Goal: Information Seeking & Learning: Compare options

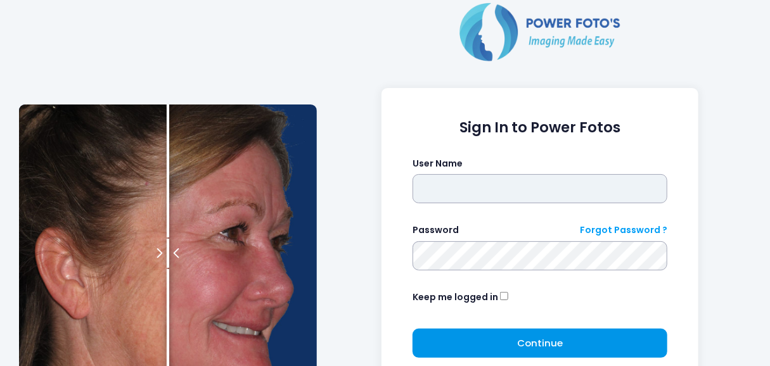
type input "*********"
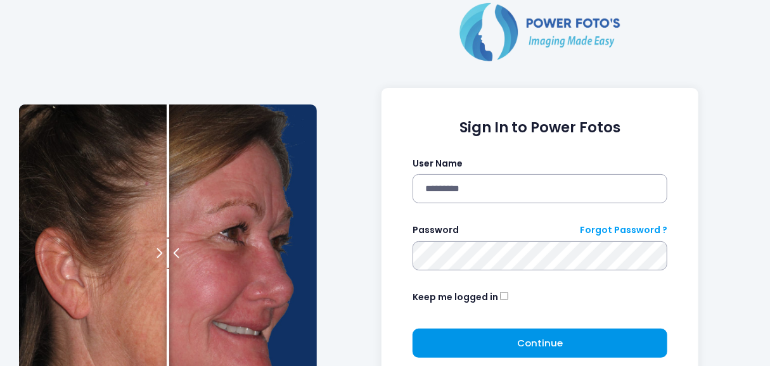
click at [525, 340] on span "Continue" at bounding box center [540, 343] width 46 height 13
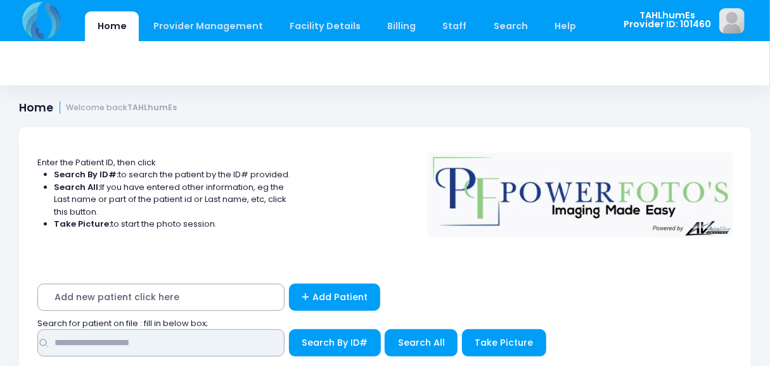
click at [198, 347] on input "text" at bounding box center [160, 343] width 247 height 27
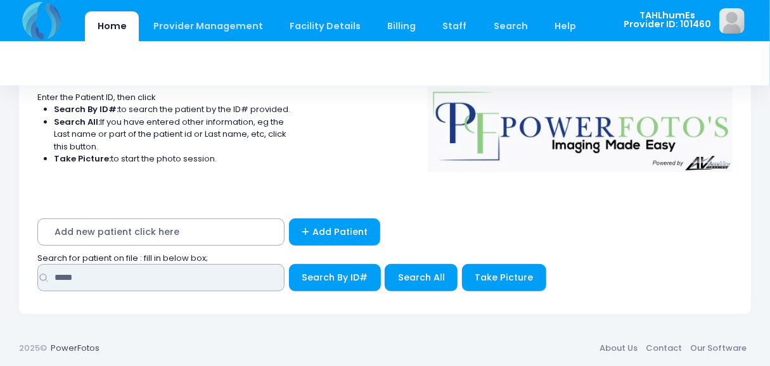
scroll to position [67, 0]
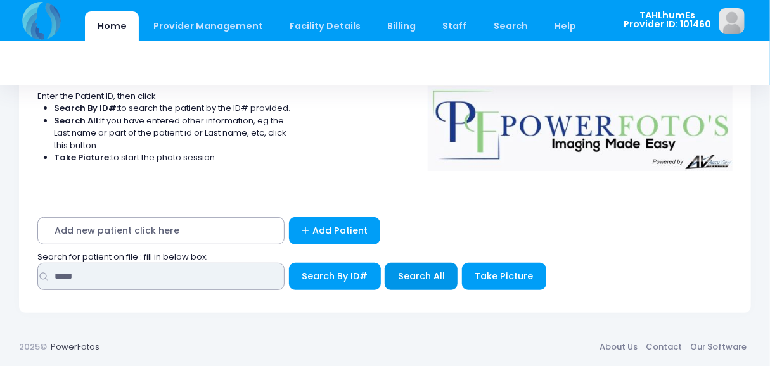
type input "*****"
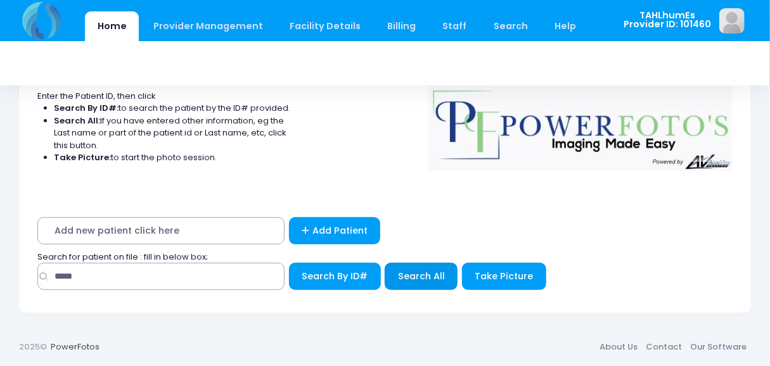
click at [419, 270] on span "Search All" at bounding box center [421, 276] width 47 height 13
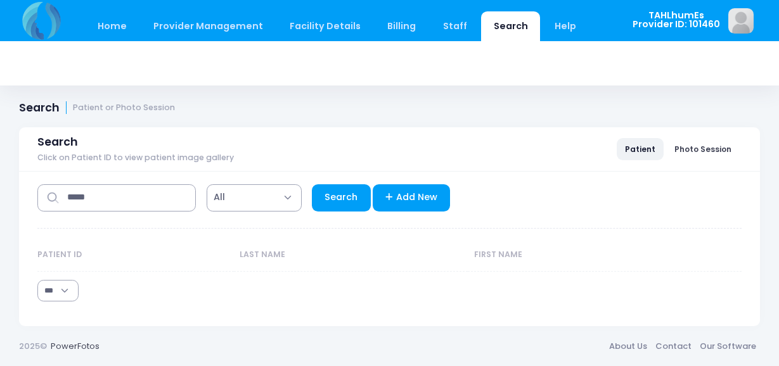
select select "***"
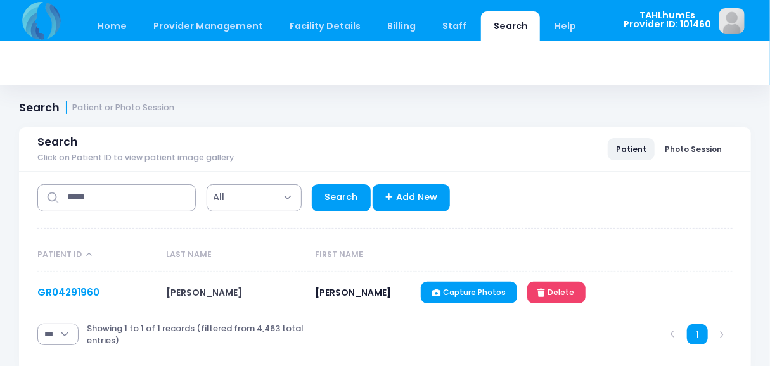
click at [87, 293] on link "GR04291960" at bounding box center [68, 292] width 62 height 13
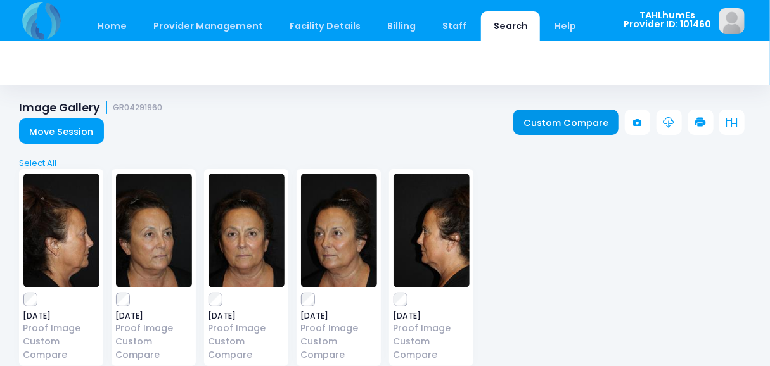
click at [557, 117] on link "Custom Compare" at bounding box center [566, 122] width 106 height 25
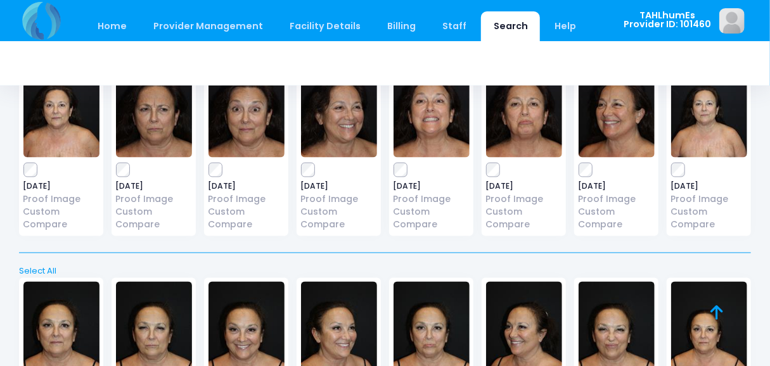
scroll to position [849, 0]
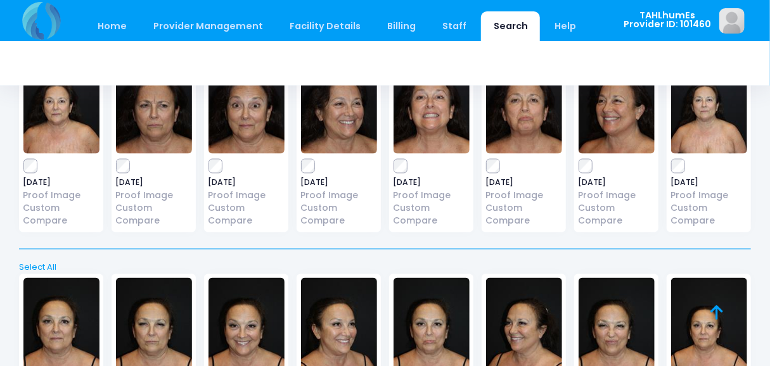
click at [314, 172] on div "2025-03-13 Proof Image Custom Compare" at bounding box center [339, 133] width 84 height 196
click at [311, 179] on span "[DATE]" at bounding box center [339, 183] width 76 height 8
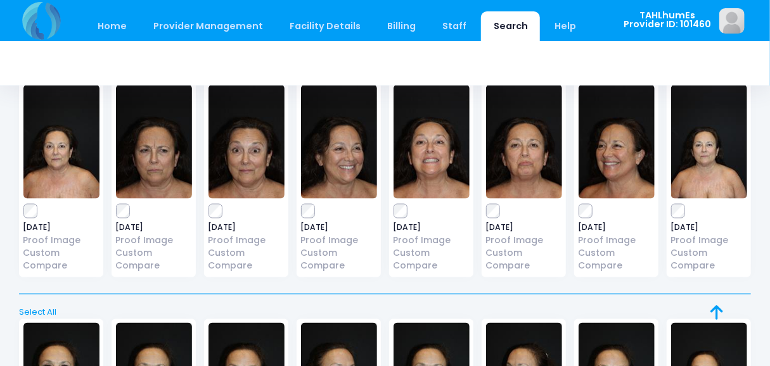
scroll to position [806, 0]
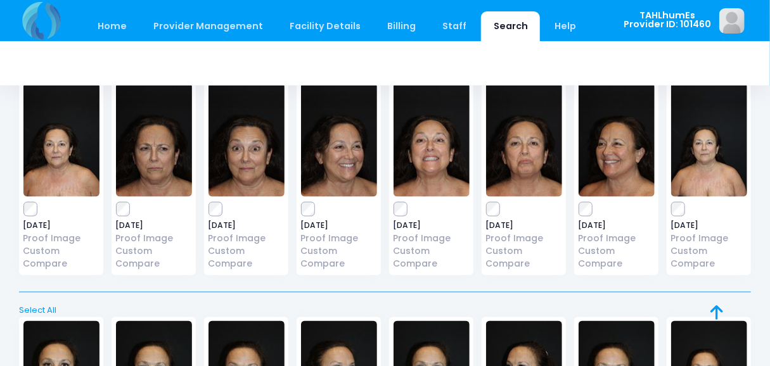
click at [309, 222] on span "[DATE]" at bounding box center [339, 226] width 76 height 8
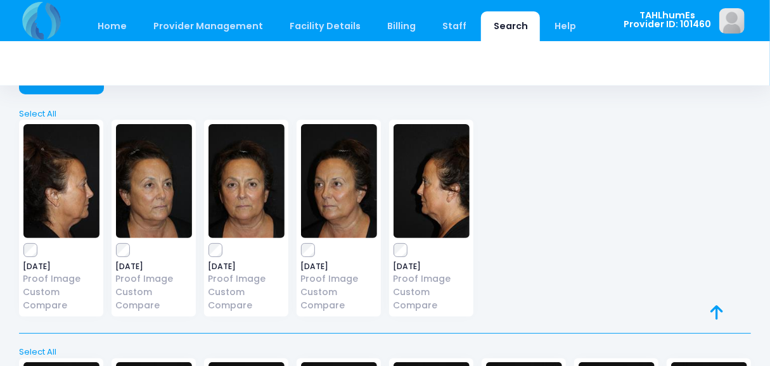
scroll to position [0, 0]
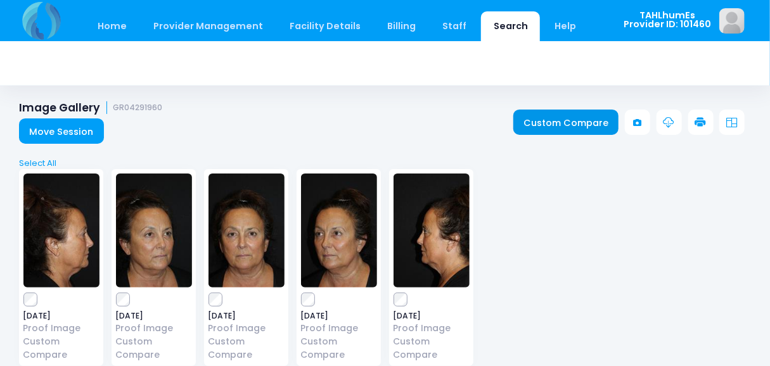
click at [568, 125] on link "Custom Compare" at bounding box center [566, 122] width 106 height 25
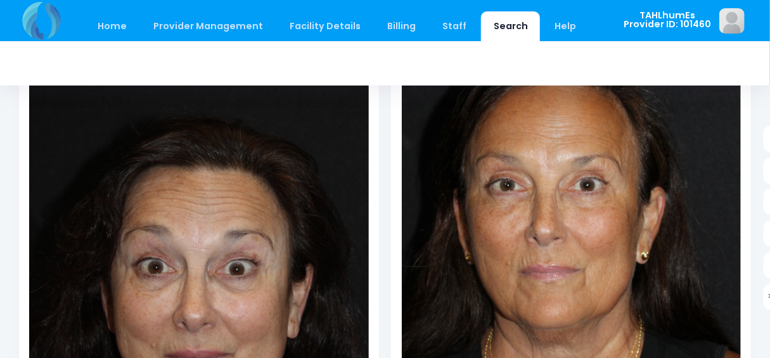
scroll to position [221, 0]
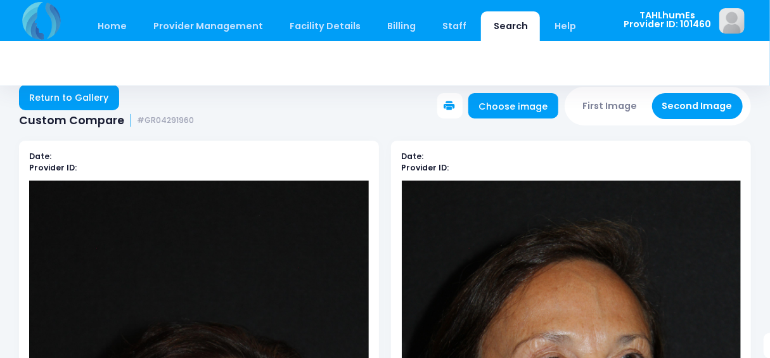
scroll to position [287, 0]
